Goal: Task Accomplishment & Management: Manage account settings

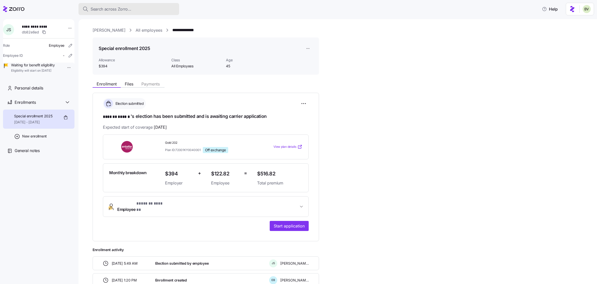
click at [165, 8] on div "Search across Zorro..." at bounding box center [128, 9] width 93 height 6
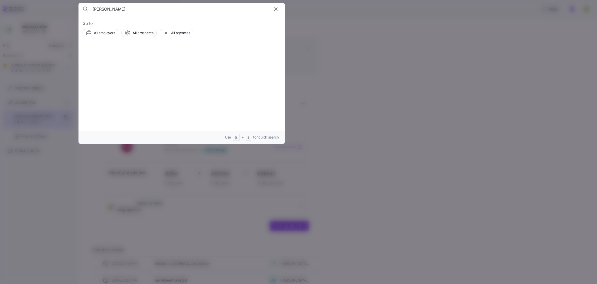
type input "Anthony Flynn"
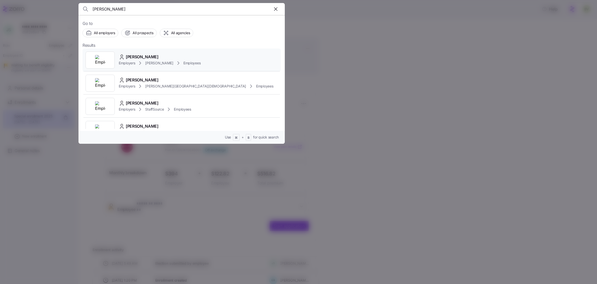
click at [106, 57] on div at bounding box center [99, 60] width 29 height 17
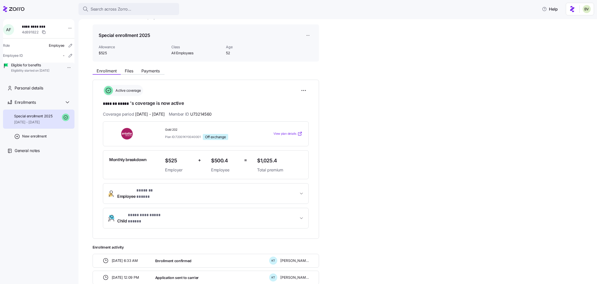
scroll to position [9, 0]
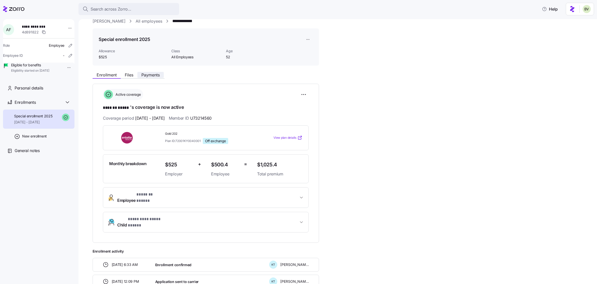
click at [156, 75] on span "Payments" at bounding box center [150, 75] width 18 height 4
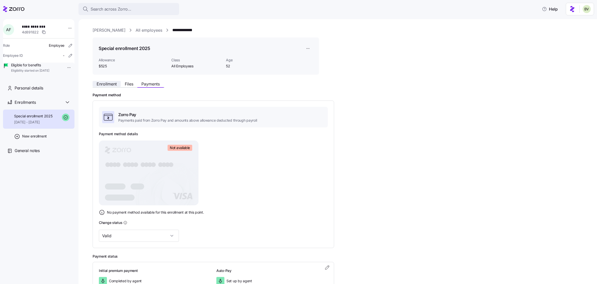
click at [110, 85] on span "Enrollment" at bounding box center [107, 84] width 20 height 4
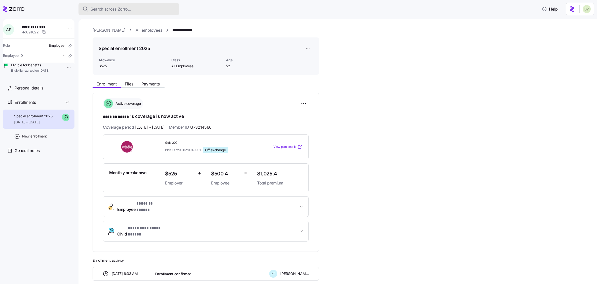
click at [161, 10] on div "Search across Zorro..." at bounding box center [128, 9] width 93 height 6
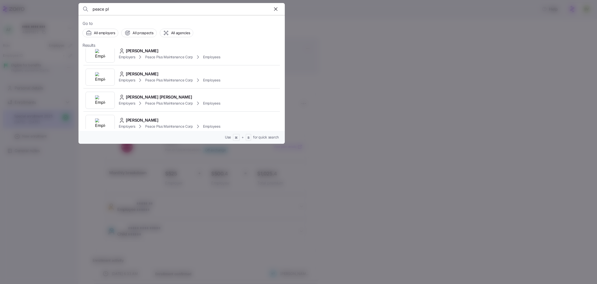
scroll to position [126, 0]
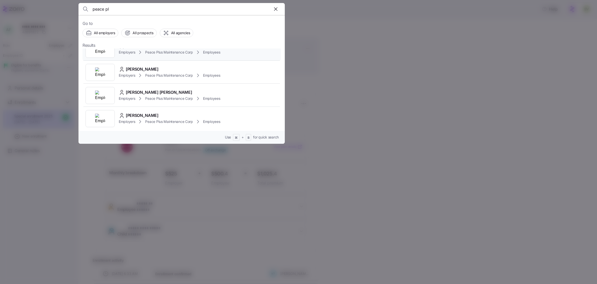
type input "peace pl"
click at [102, 54] on img at bounding box center [100, 49] width 10 height 10
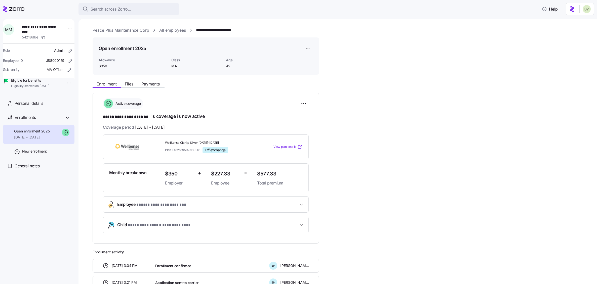
click at [133, 31] on link "Peace Plus Maintenance Corp" at bounding box center [121, 30] width 57 height 6
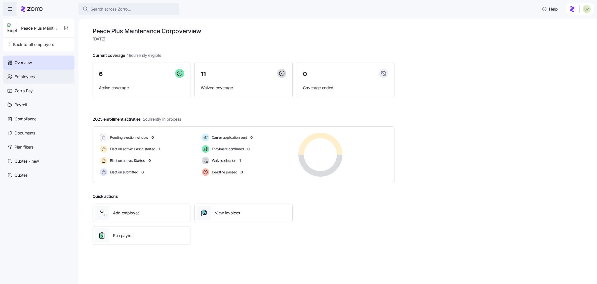
click at [34, 78] on span "Employees" at bounding box center [25, 77] width 20 height 6
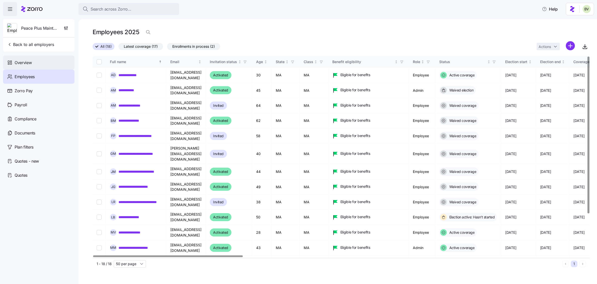
click at [39, 61] on div "Overview" at bounding box center [38, 63] width 71 height 14
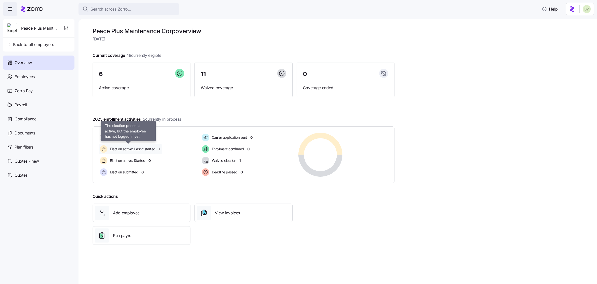
click at [142, 149] on span "Election active: Hasn't started" at bounding box center [131, 149] width 47 height 5
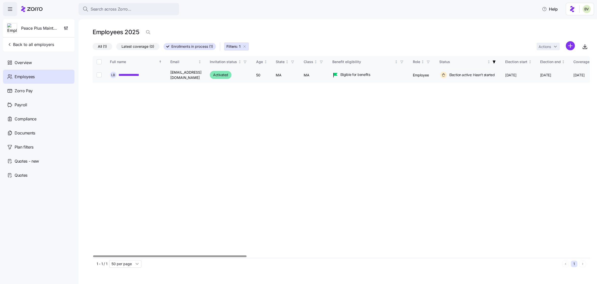
click at [128, 75] on link "**********" at bounding box center [132, 74] width 28 height 5
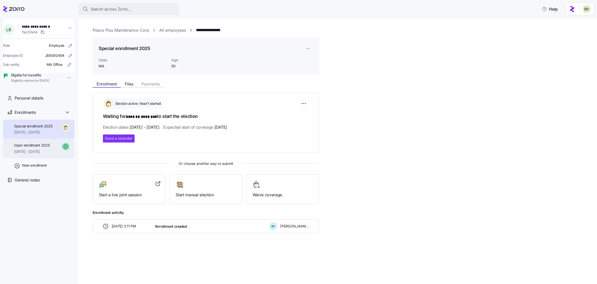
click at [29, 148] on span "Open enrollment 2025" at bounding box center [31, 145] width 35 height 5
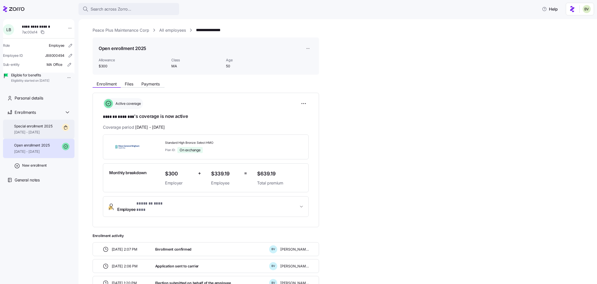
click at [33, 135] on span "[DATE] - [DATE]" at bounding box center [33, 132] width 38 height 5
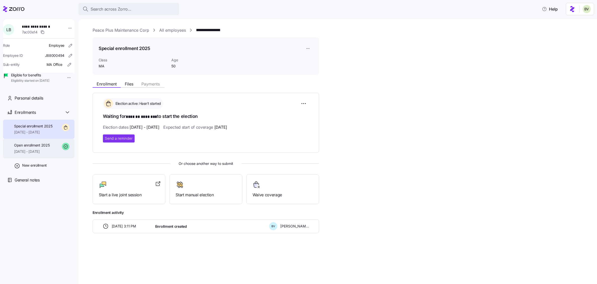
click at [40, 154] on span "09/01/2025 - 12/31/2025" at bounding box center [31, 151] width 35 height 5
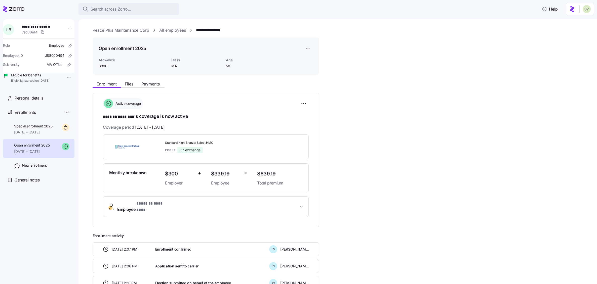
click at [232, 30] on div "**********" at bounding box center [341, 30] width 497 height 6
drag, startPoint x: 228, startPoint y: 29, endPoint x: 196, endPoint y: 28, distance: 32.7
click at [196, 28] on div "**********" at bounding box center [341, 30] width 497 height 6
copy link "**********"
click at [38, 135] on span "[DATE] - [DATE]" at bounding box center [33, 132] width 38 height 5
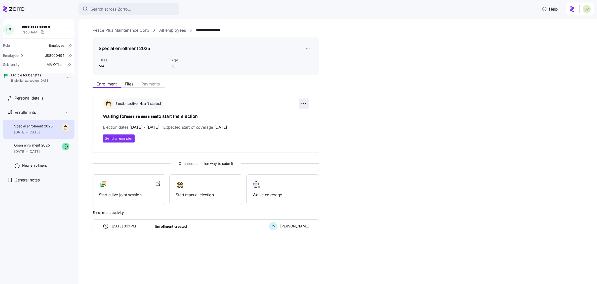
click at [301, 106] on html "**********" at bounding box center [298, 140] width 597 height 281
click at [290, 114] on div "Change election window" at bounding box center [275, 116] width 59 height 8
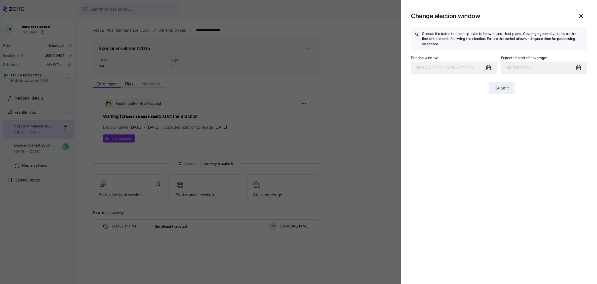
type input "October 1, 2025"
click at [446, 70] on button "09/05/2025 – 09/10/2025" at bounding box center [454, 68] width 86 height 12
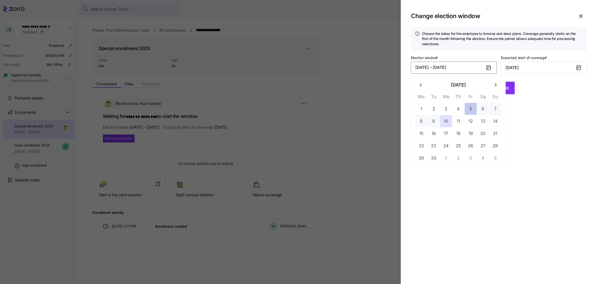
click at [471, 108] on button "5" at bounding box center [470, 109] width 12 height 12
click at [458, 123] on button "11" at bounding box center [458, 121] width 12 height 12
click at [495, 90] on span "Submit" at bounding box center [501, 88] width 13 height 6
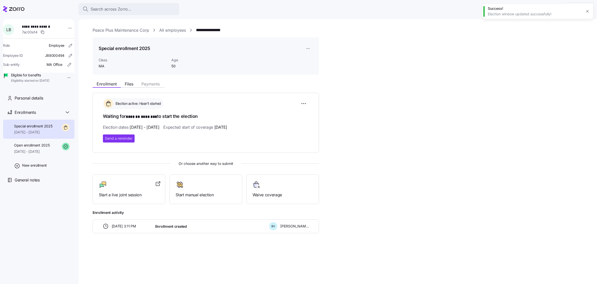
click at [586, 13] on icon "button" at bounding box center [587, 11] width 4 height 4
click at [176, 31] on link "All employees" at bounding box center [172, 30] width 27 height 6
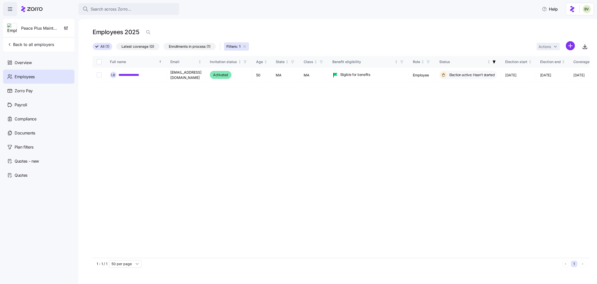
click at [245, 48] on icon "button" at bounding box center [244, 46] width 4 height 4
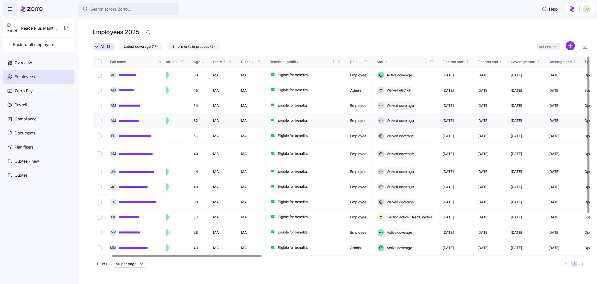
scroll to position [0, 62]
drag, startPoint x: 54, startPoint y: 66, endPoint x: 176, endPoint y: 1, distance: 138.4
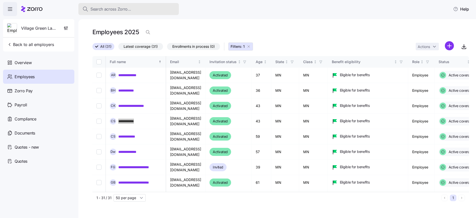
scroll to position [5, 771]
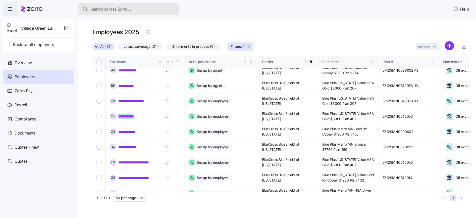
click at [112, 11] on span "Search across Zorro..." at bounding box center [110, 9] width 41 height 6
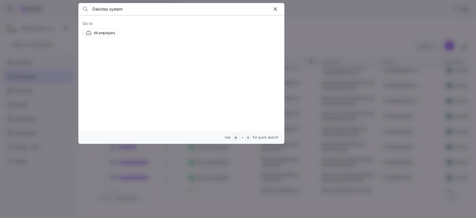
type input "Dakotas system"
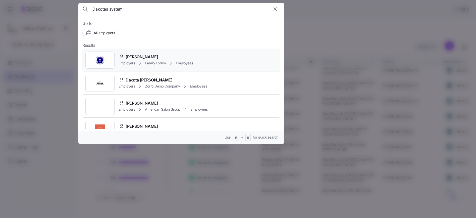
click at [103, 59] on img at bounding box center [100, 60] width 10 height 10
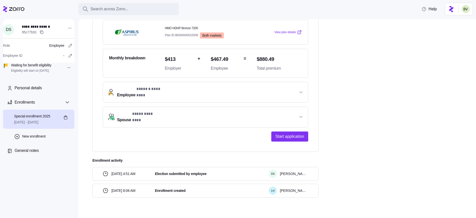
scroll to position [115, 0]
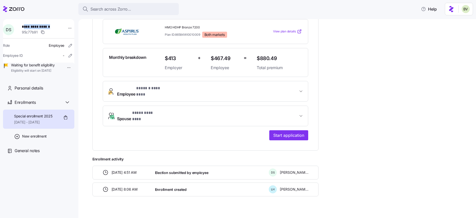
drag, startPoint x: 52, startPoint y: 27, endPoint x: 25, endPoint y: 27, distance: 26.6
click at [25, 27] on span "**********" at bounding box center [39, 26] width 35 height 5
click at [52, 26] on span "**********" at bounding box center [39, 26] width 35 height 5
drag, startPoint x: 51, startPoint y: 26, endPoint x: 24, endPoint y: 26, distance: 27.7
click at [24, 26] on span "**********" at bounding box center [39, 26] width 35 height 5
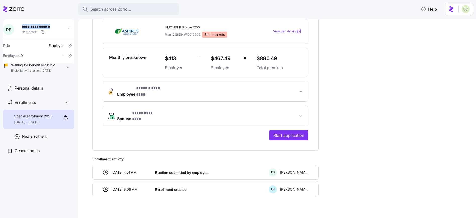
copy span "**********"
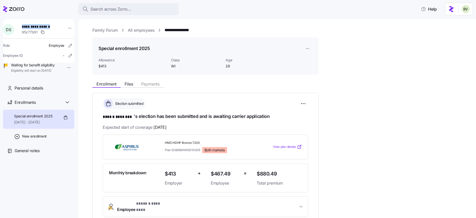
click at [136, 30] on link "All employees" at bounding box center [141, 30] width 27 height 6
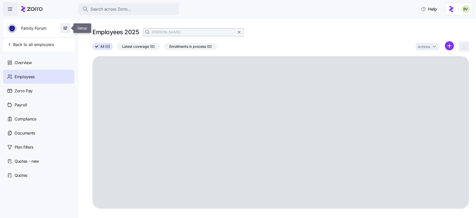
click at [67, 29] on icon "button" at bounding box center [65, 28] width 5 height 5
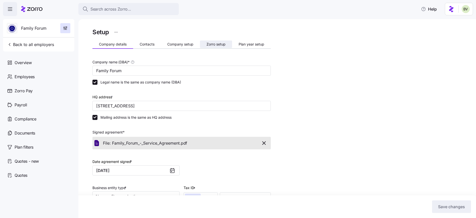
click at [209, 46] on span "Zorro setup" at bounding box center [216, 44] width 19 height 4
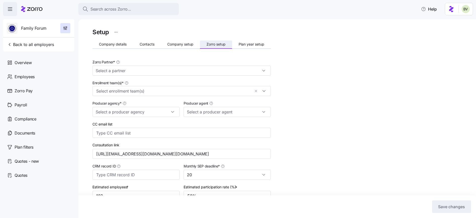
type input "Zorro"
type input "Alera Group"
click at [10, 44] on icon "button" at bounding box center [9, 44] width 5 height 5
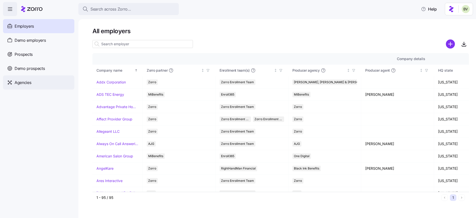
click at [26, 83] on span "Agencies" at bounding box center [23, 82] width 17 height 6
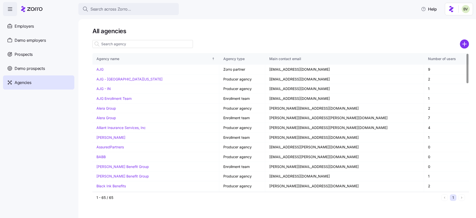
click at [109, 47] on input at bounding box center [143, 44] width 101 height 8
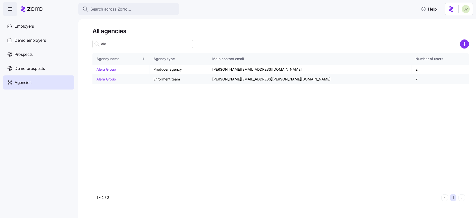
type input "ale"
click at [108, 80] on link "Alera Group" at bounding box center [107, 79] width 20 height 4
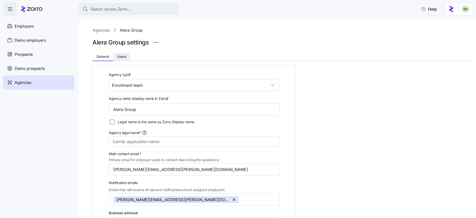
click at [122, 60] on button "Users" at bounding box center [121, 57] width 17 height 8
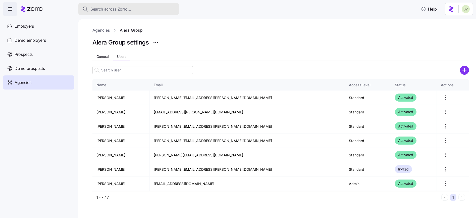
click at [109, 8] on span "Search across Zorro..." at bounding box center [110, 9] width 41 height 6
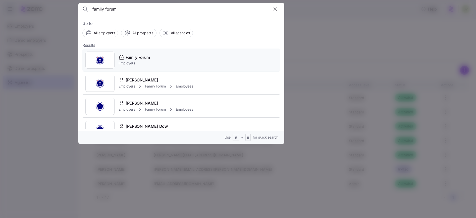
type input "family forum"
click at [98, 59] on img at bounding box center [100, 60] width 10 height 10
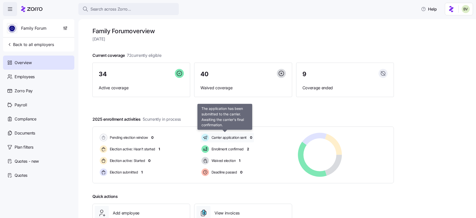
click at [230, 137] on span "Carrier application sent" at bounding box center [228, 137] width 37 height 5
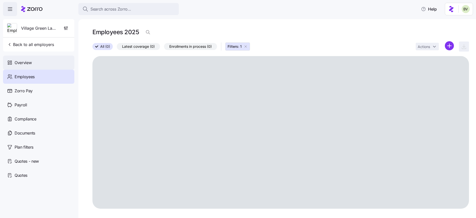
click at [36, 59] on div "Overview" at bounding box center [38, 63] width 71 height 14
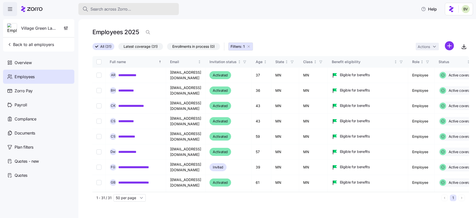
click at [129, 8] on span "Search across Zorro..." at bounding box center [110, 9] width 41 height 6
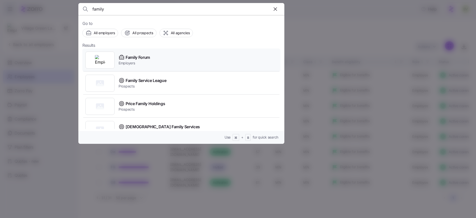
type input "family"
click at [107, 58] on div at bounding box center [99, 60] width 29 height 17
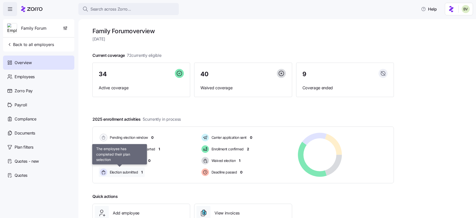
click at [127, 173] on span "Election submitted" at bounding box center [123, 172] width 30 height 5
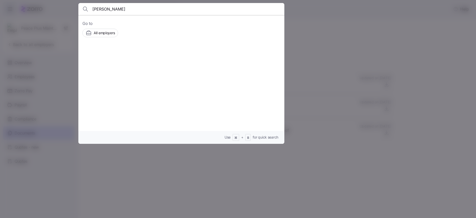
type input "[PERSON_NAME]"
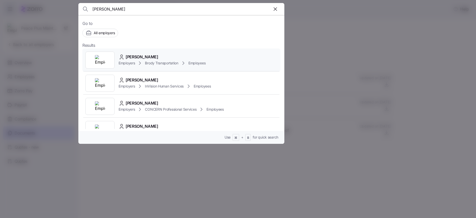
click at [98, 62] on img at bounding box center [100, 60] width 10 height 10
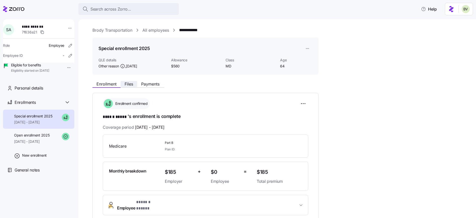
click at [126, 84] on span "Files" at bounding box center [129, 84] width 9 height 4
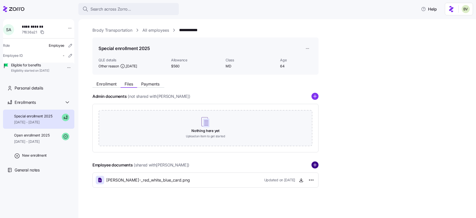
click at [315, 165] on circle "add icon" at bounding box center [315, 165] width 7 height 7
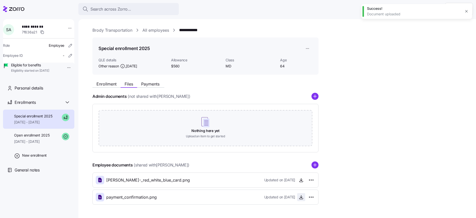
click at [302, 197] on icon "button" at bounding box center [301, 197] width 2 height 1
